Goal: Task Accomplishment & Management: Manage account settings

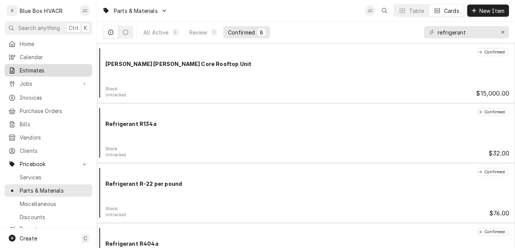
click at [38, 71] on span "Estimates" at bounding box center [54, 70] width 69 height 8
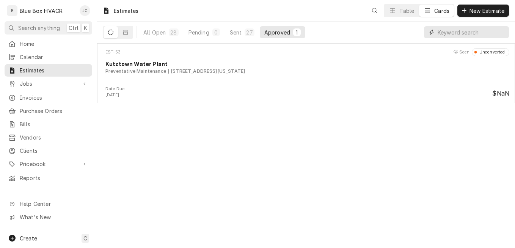
click at [444, 33] on input "Dynamic Content Wrapper" at bounding box center [470, 32] width 67 height 12
click at [150, 31] on div "All Open" at bounding box center [154, 32] width 22 height 8
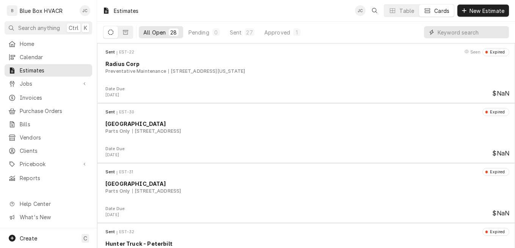
click at [446, 32] on input "Dynamic Content Wrapper" at bounding box center [470, 32] width 67 height 12
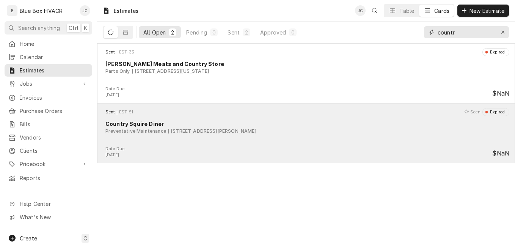
type input "countr"
click at [168, 141] on div "Sent EST-51 Seen Expired Country Squire Diner Preventative Maintenance 2560 Wes…" at bounding box center [305, 127] width 411 height 38
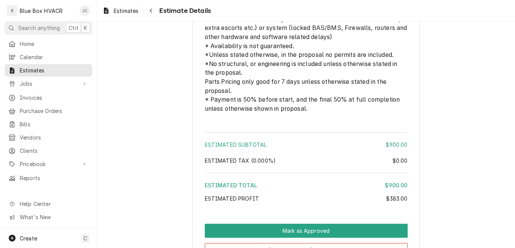
scroll to position [985, 0]
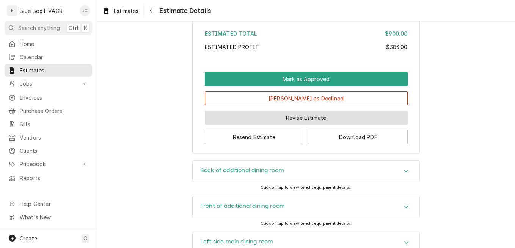
click at [278, 125] on button "Revise Estimate" at bounding box center [306, 118] width 203 height 14
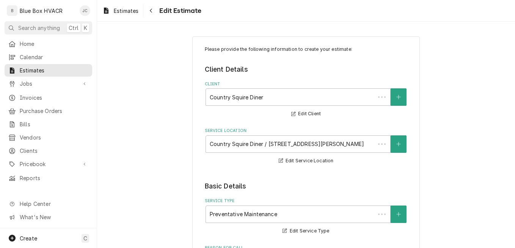
type textarea "x"
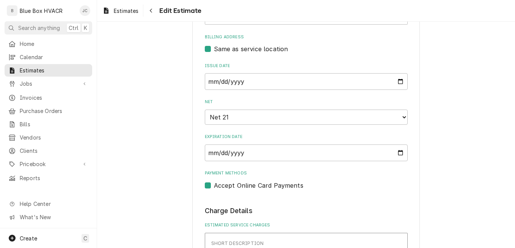
scroll to position [455, 0]
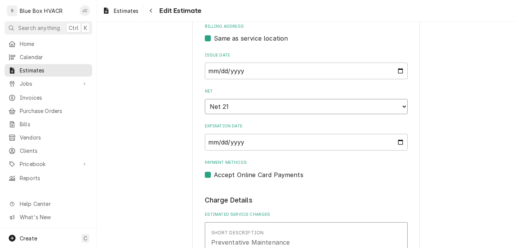
click at [292, 109] on select "Choose payment terms... Same Day Net 7 Net 14 Net 21 Net 30 Net 45 Net 60 Net 90" at bounding box center [306, 106] width 203 height 15
click at [276, 105] on select "Choose payment terms... Same Day Net 7 Net 14 Net 21 Net 30 Net 45 Net 60 Net 90" at bounding box center [306, 106] width 203 height 15
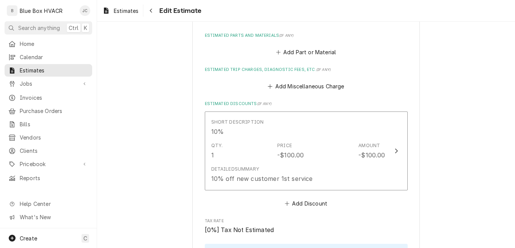
scroll to position [871, 0]
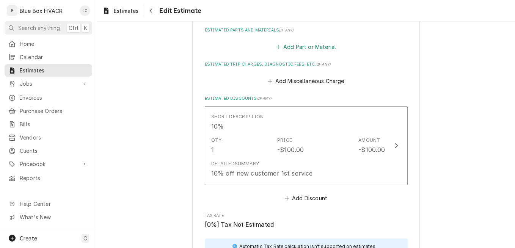
click at [301, 46] on button "Add Part or Material" at bounding box center [305, 47] width 63 height 11
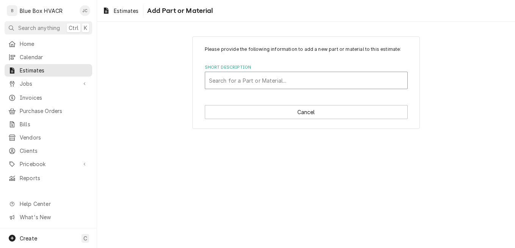
click at [255, 82] on div "Short Description" at bounding box center [306, 81] width 194 height 14
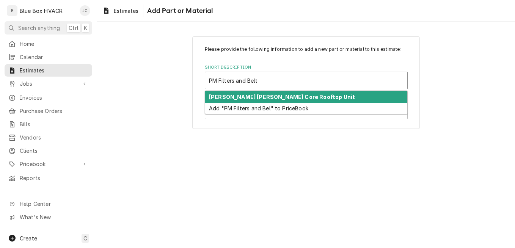
type input "PM Filters and Belts"
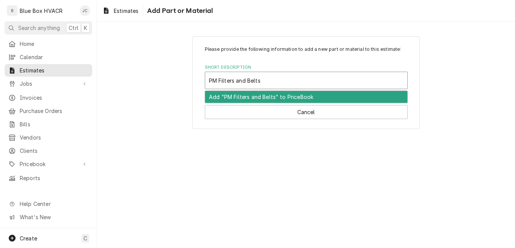
click at [261, 100] on div "Add "PM Filters and Belts" to PriceBook" at bounding box center [306, 97] width 202 height 12
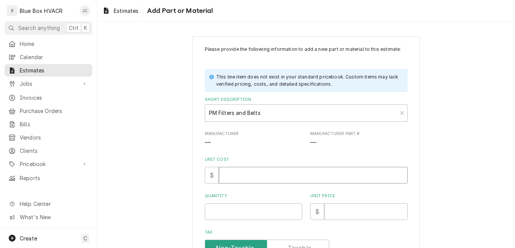
click at [242, 174] on input "Unit Cost" at bounding box center [313, 175] width 189 height 17
type textarea "x"
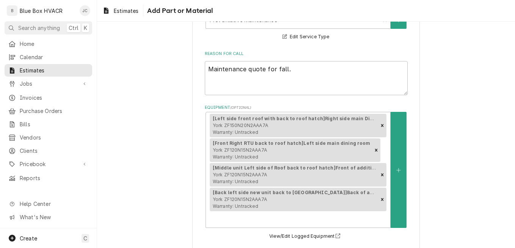
scroll to position [303, 0]
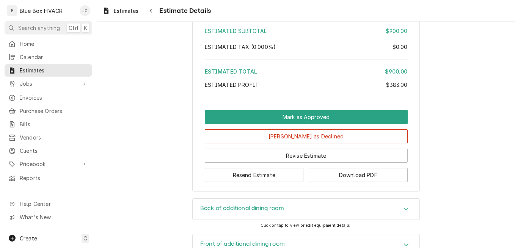
scroll to position [985, 0]
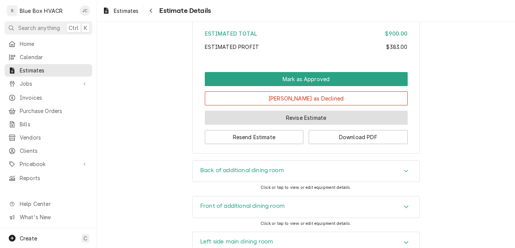
drag, startPoint x: 285, startPoint y: 147, endPoint x: 281, endPoint y: 146, distance: 4.2
click at [285, 125] on button "Revise Estimate" at bounding box center [306, 118] width 203 height 14
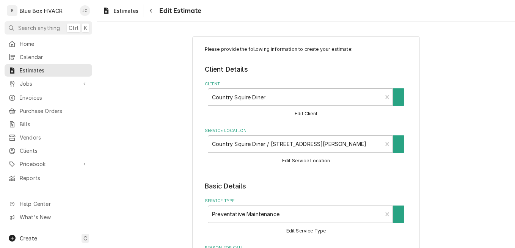
type textarea "x"
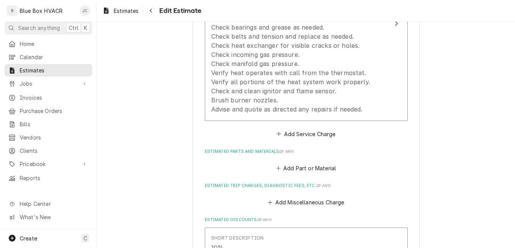
scroll to position [871, 0]
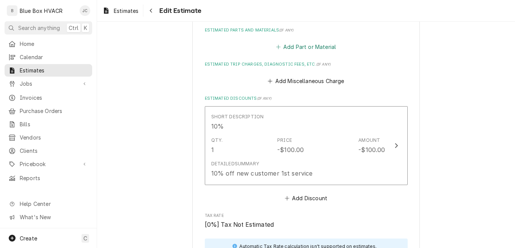
click at [300, 50] on button "Add Part or Material" at bounding box center [305, 47] width 63 height 11
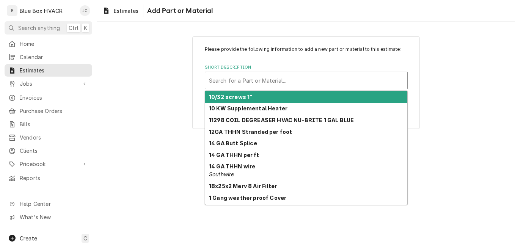
click at [264, 77] on div "Short Description" at bounding box center [306, 81] width 194 height 14
type input "V"
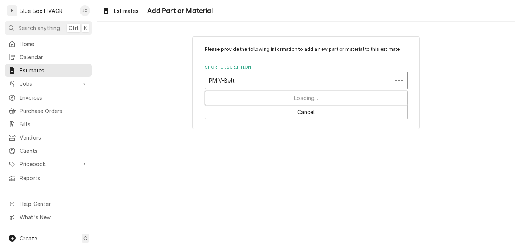
type input "PM V-Belts"
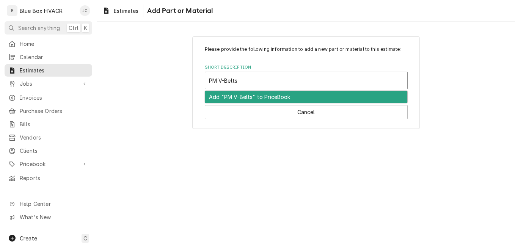
click at [255, 94] on div "Add "PM V-Belts" to PriceBook" at bounding box center [306, 97] width 202 height 12
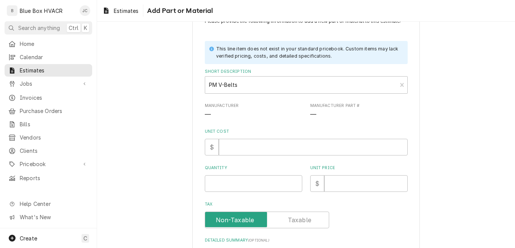
scroll to position [76, 0]
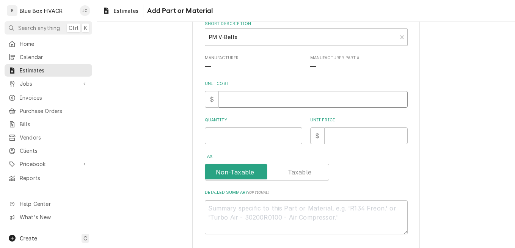
click at [246, 101] on input "Unit Cost" at bounding box center [313, 99] width 189 height 17
type textarea "x"
type input "3"
type textarea "x"
type input "33"
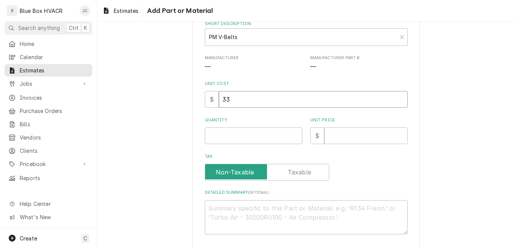
type textarea "x"
type input "33.6"
type textarea "x"
type input "33.61"
type textarea "x"
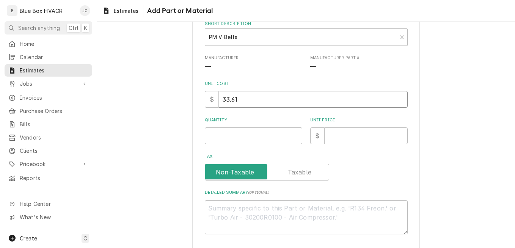
type input "33.61"
click at [231, 133] on input "Quantity" at bounding box center [253, 135] width 97 height 17
type textarea "x"
type input "6"
type textarea "x"
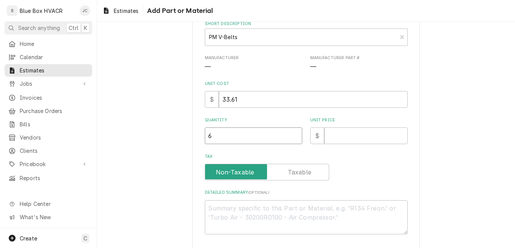
type input "6"
click at [333, 133] on input "Unit Price" at bounding box center [365, 135] width 83 height 17
type textarea "x"
type input "0"
type textarea "x"
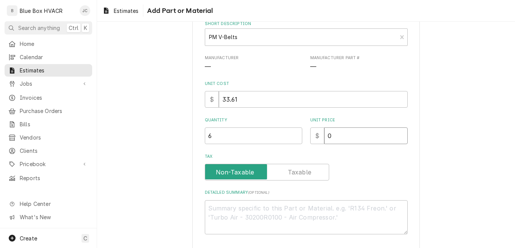
type input "0"
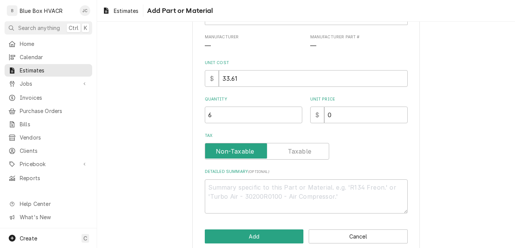
scroll to position [108, 0]
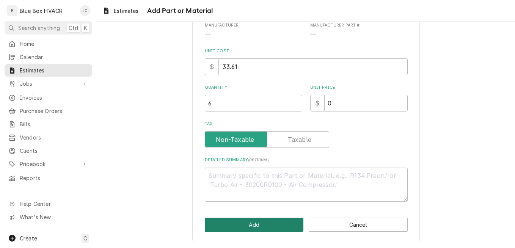
click at [271, 227] on button "Add" at bounding box center [254, 224] width 99 height 14
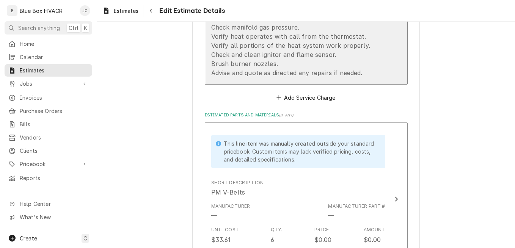
scroll to position [559, 0]
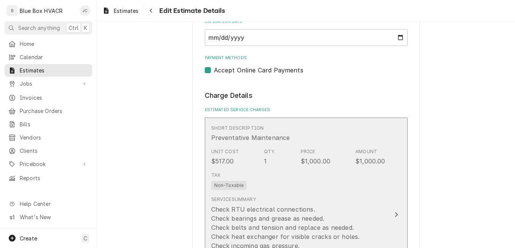
click at [272, 183] on div "Tax Non-Taxable" at bounding box center [298, 181] width 174 height 24
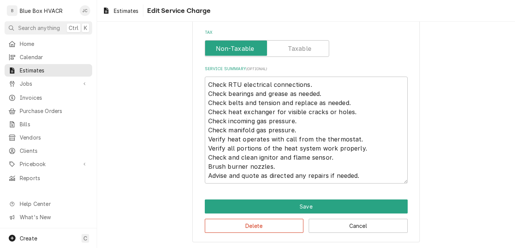
scroll to position [221, 0]
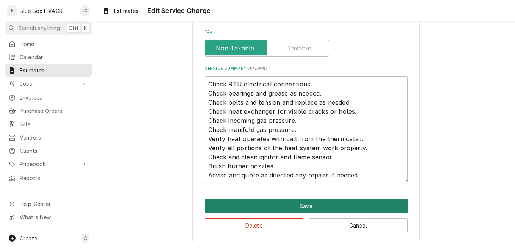
click at [280, 202] on button "Save" at bounding box center [306, 206] width 203 height 14
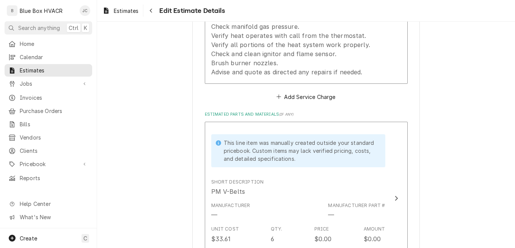
scroll to position [853, 0]
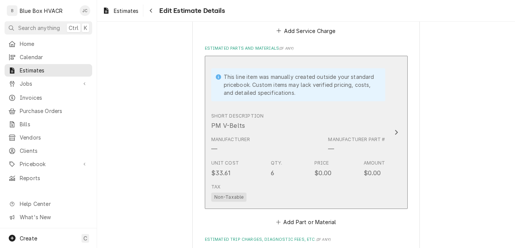
click at [271, 168] on div "Qty. 6" at bounding box center [277, 168] width 12 height 17
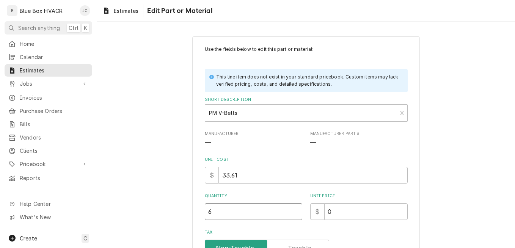
drag, startPoint x: 203, startPoint y: 209, endPoint x: 166, endPoint y: 211, distance: 37.2
click at [161, 213] on div "Use the fields below to edit this part or material: This line item does not exi…" at bounding box center [306, 203] width 418 height 346
type textarea "x"
type input "1"
type textarea "x"
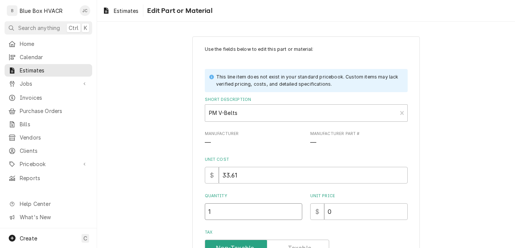
type input "1"
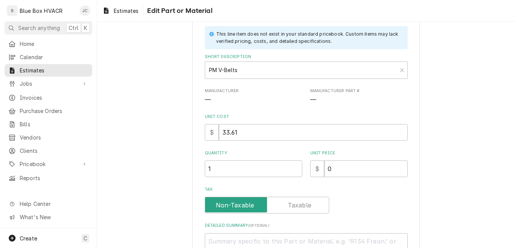
scroll to position [128, 0]
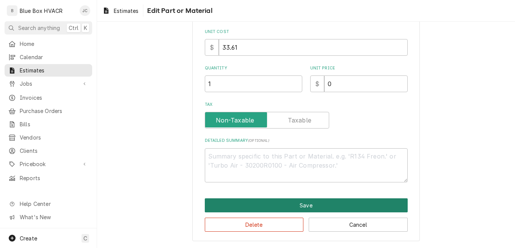
click at [333, 206] on button "Save" at bounding box center [306, 205] width 203 height 14
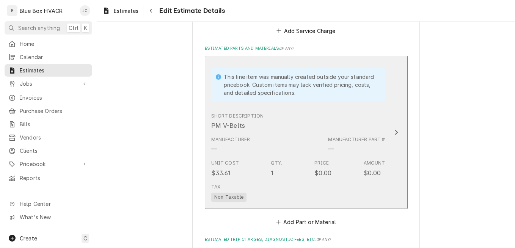
scroll to position [844, 0]
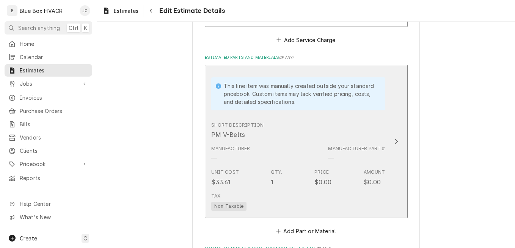
type textarea "x"
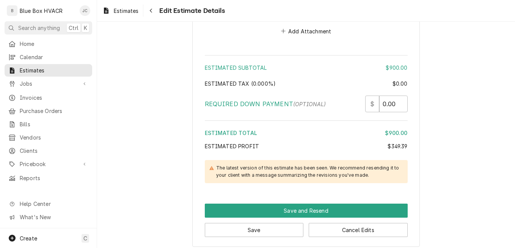
scroll to position [1299, 0]
